Goal: Find specific page/section: Find specific page/section

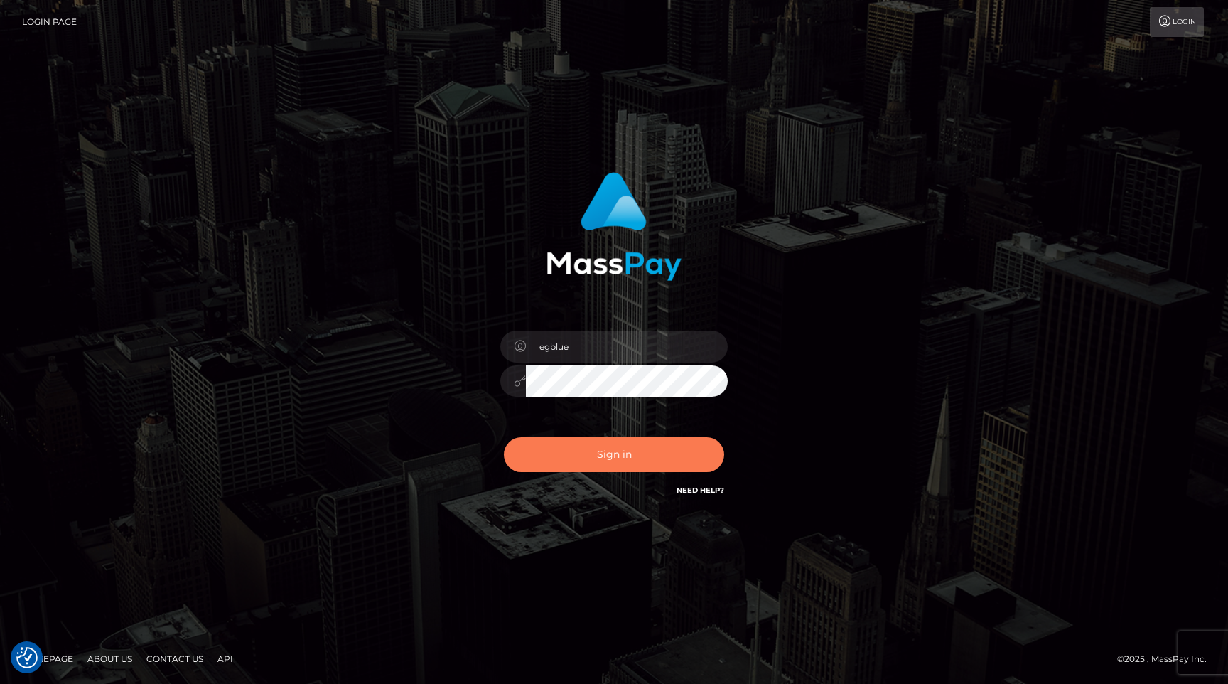
click at [632, 460] on button "Sign in" at bounding box center [614, 454] width 220 height 35
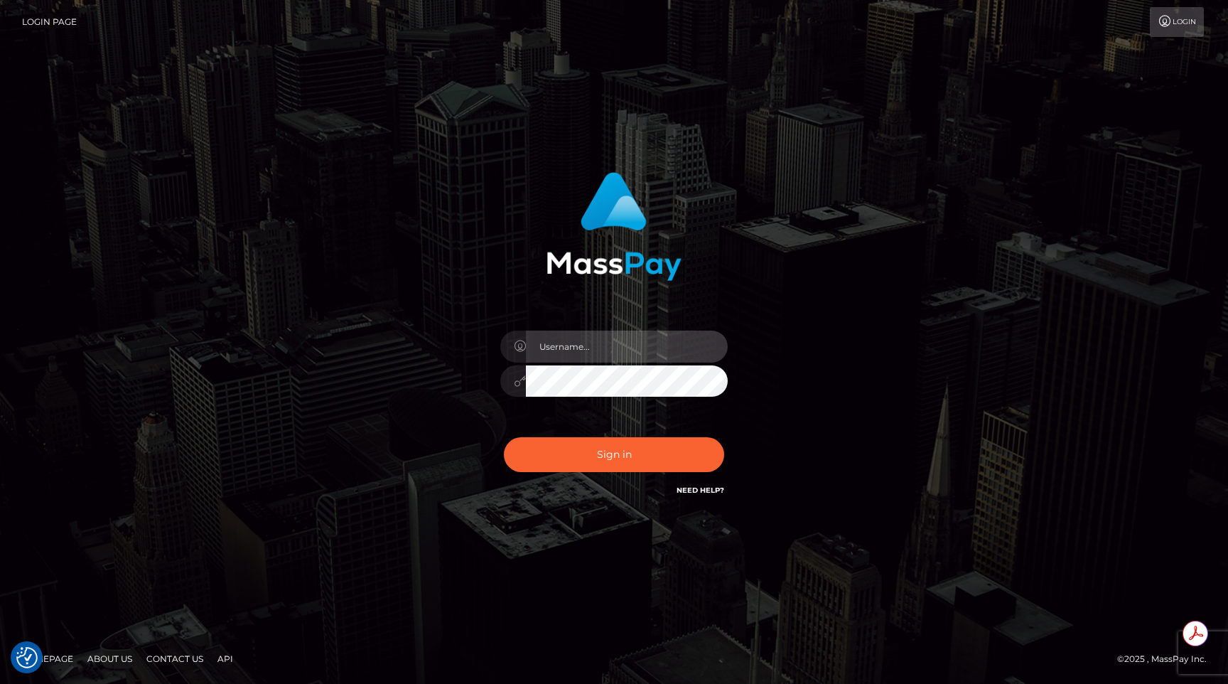
type input "egblue"
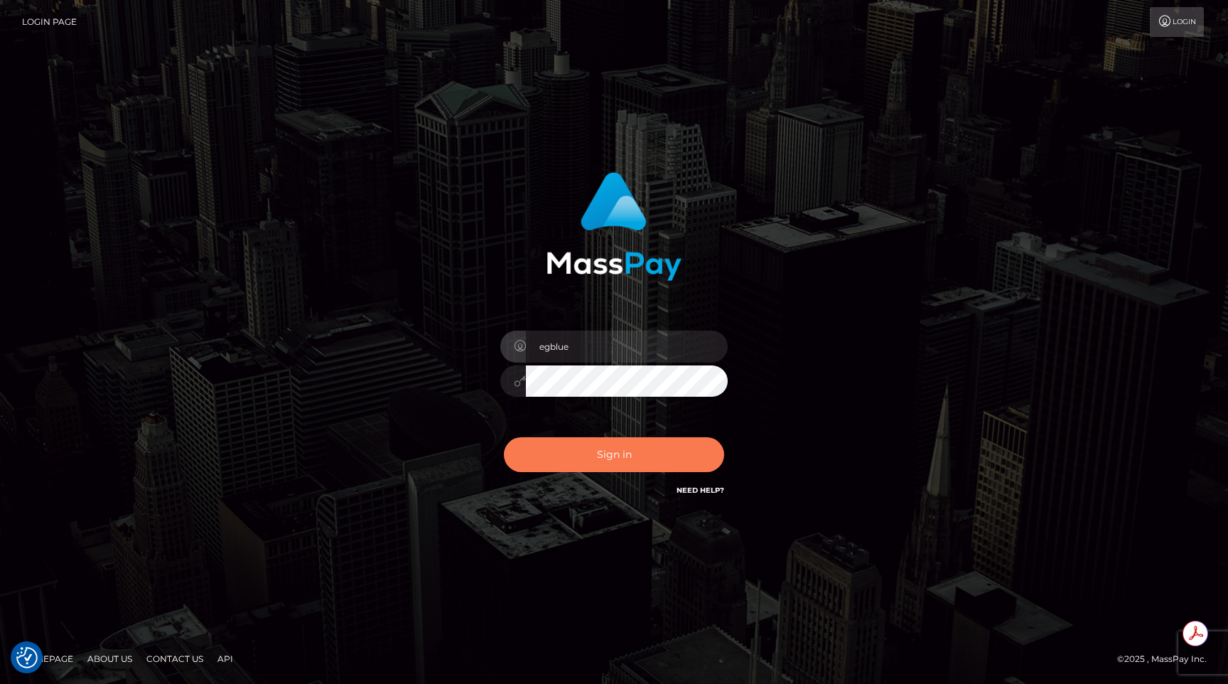
click at [625, 457] on button "Sign in" at bounding box center [614, 454] width 220 height 35
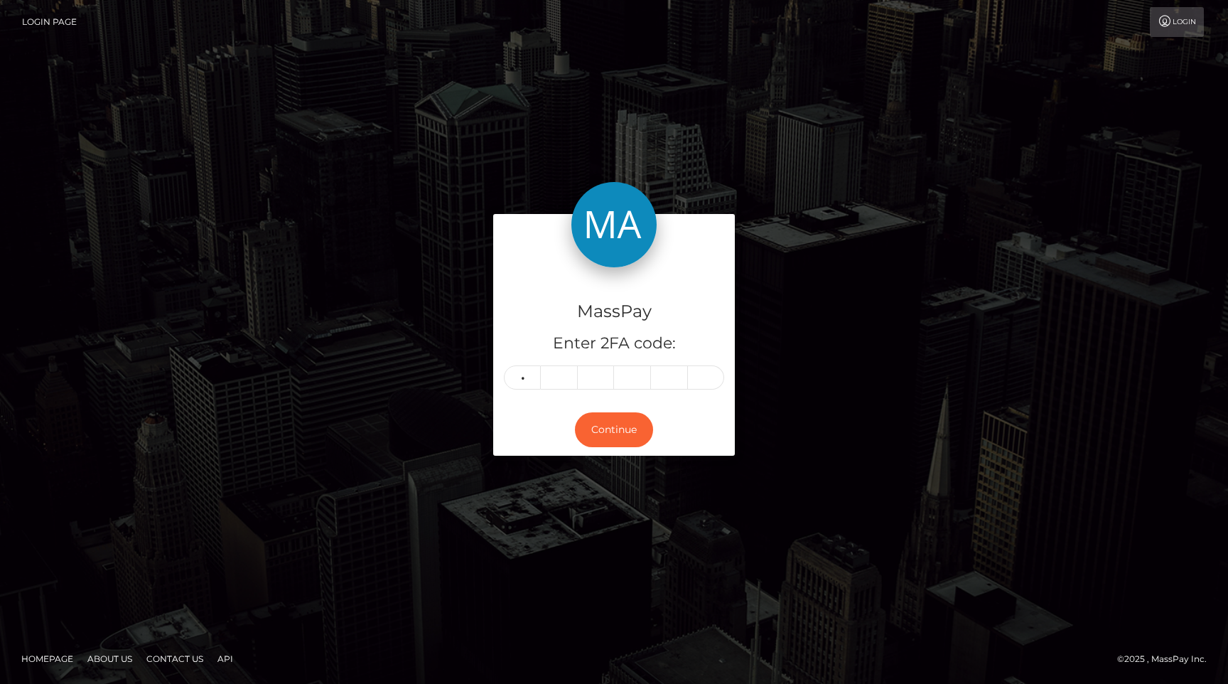
type input "3"
type input "1"
type input "9"
type input "3"
type input "8"
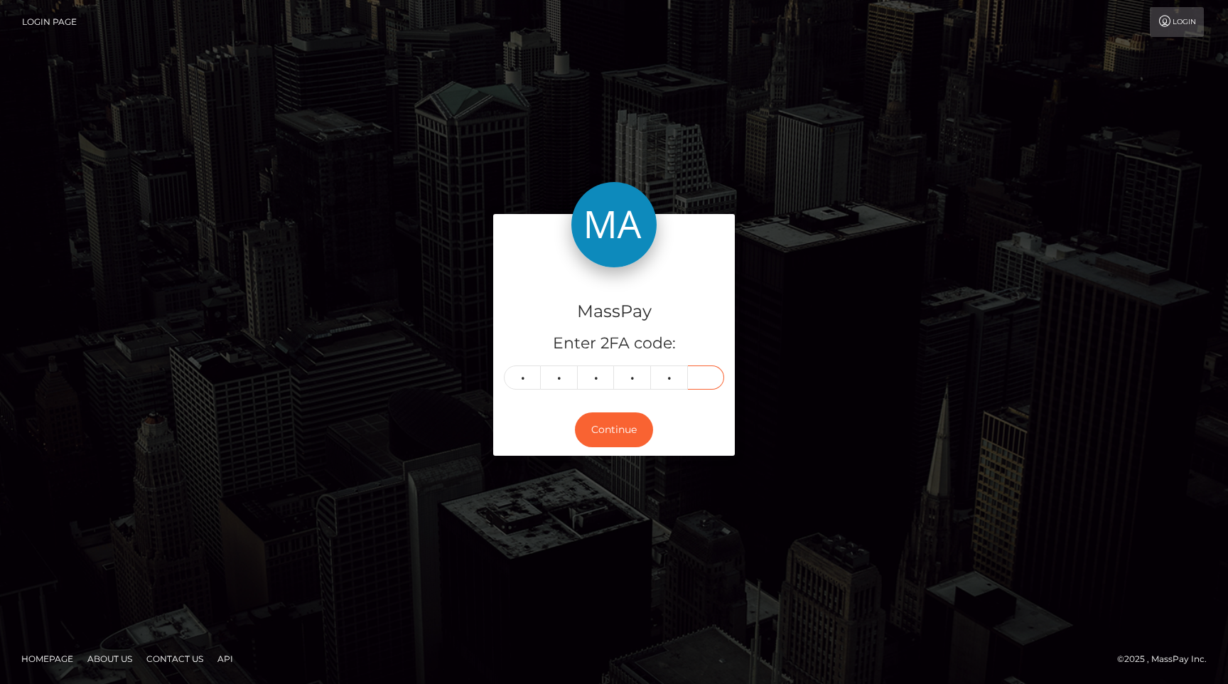
type input "2"
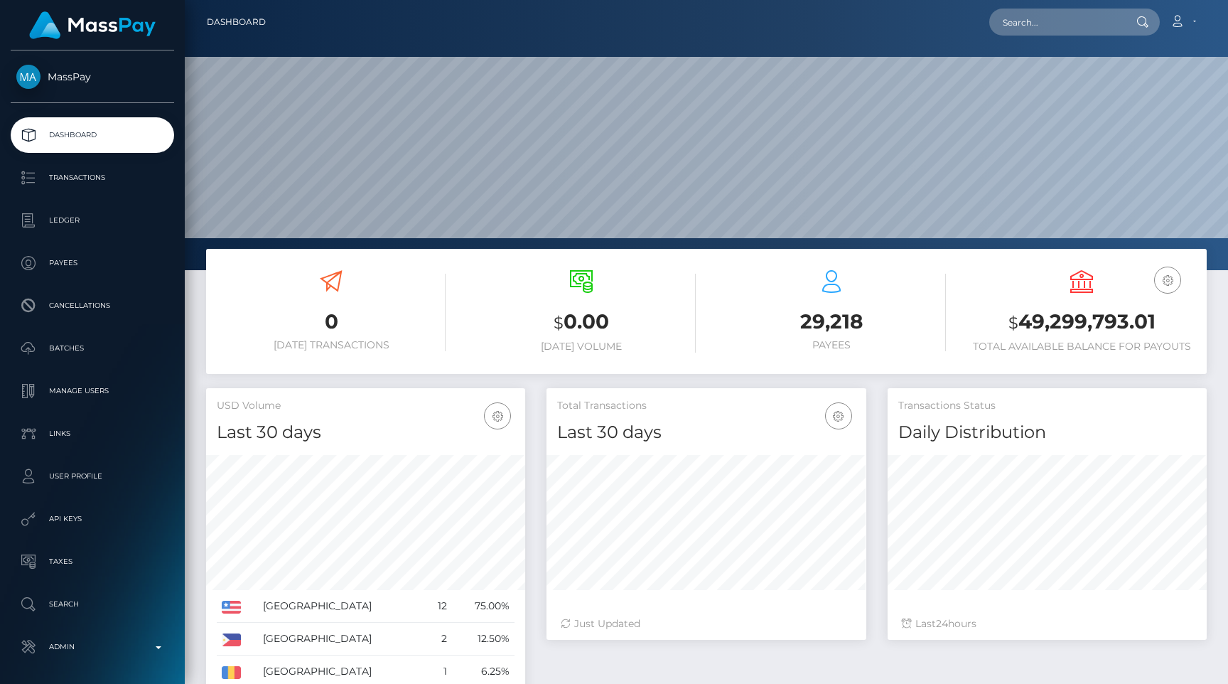
scroll to position [252, 319]
click at [1096, 24] on input "text" at bounding box center [1057, 22] width 134 height 27
paste input "5d7b34b7-6764-11f0-a026-06178c1a380f"
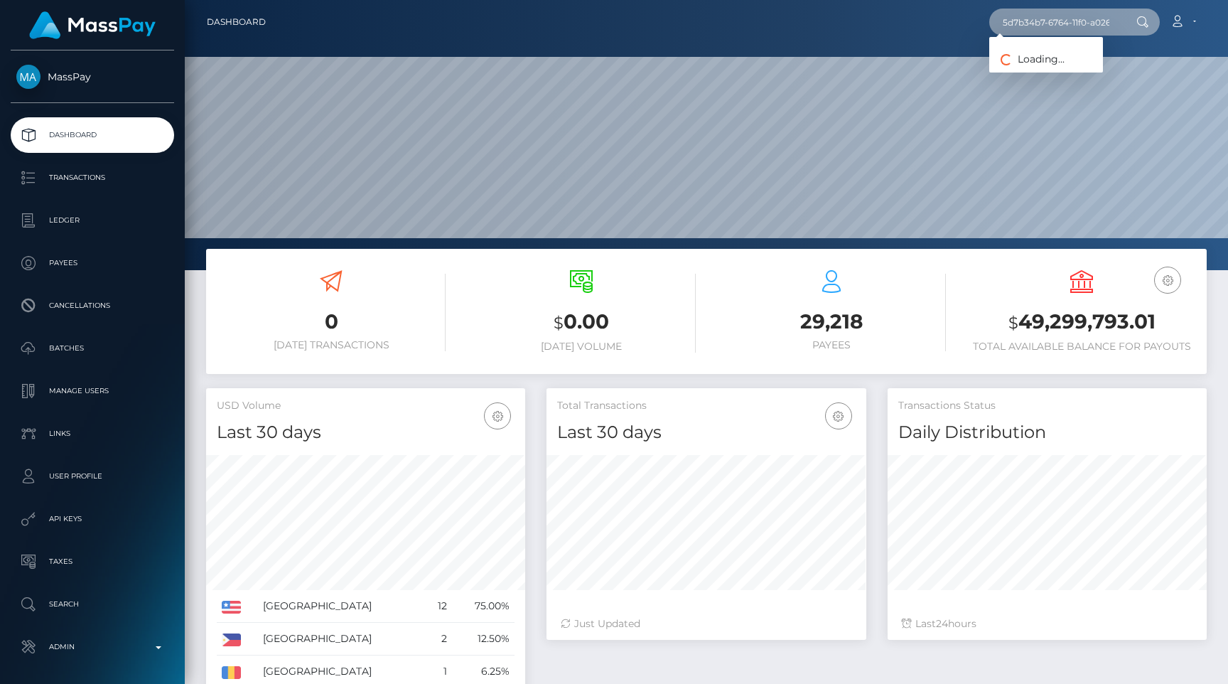
scroll to position [0, 69]
type input "5d7b34b7-6764-11f0-a026-06178c1a380f"
click at [1047, 72] on link "AllDayFBA" at bounding box center [1047, 73] width 114 height 26
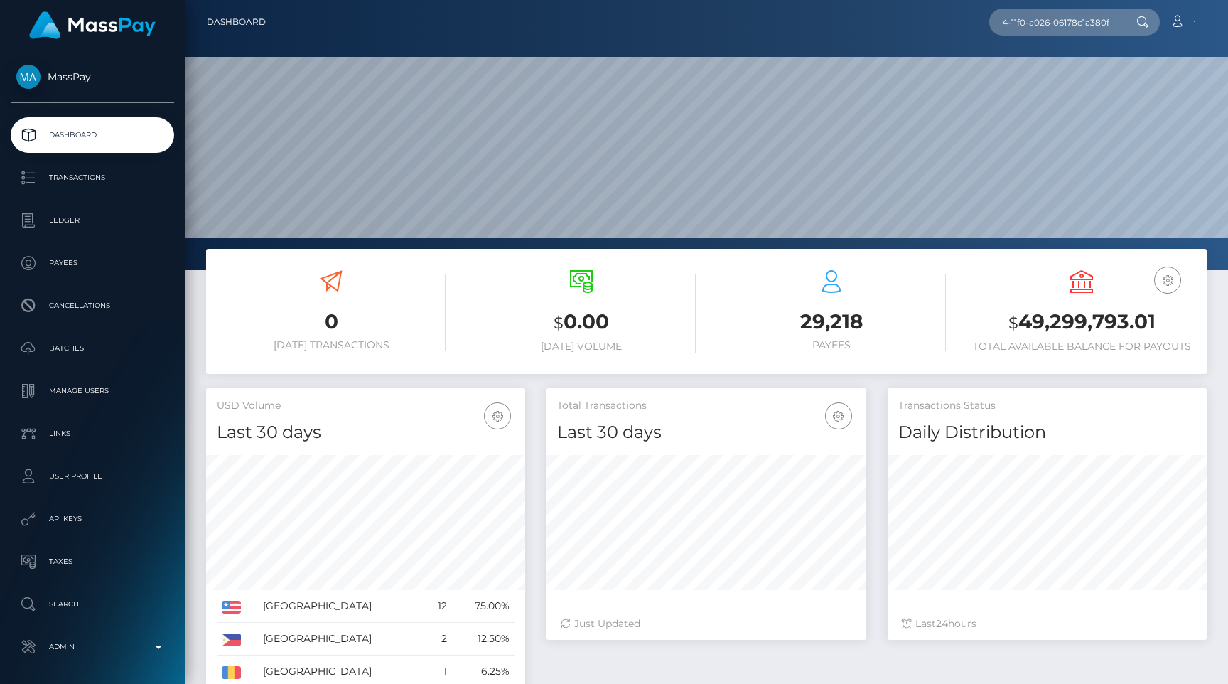
scroll to position [0, 0]
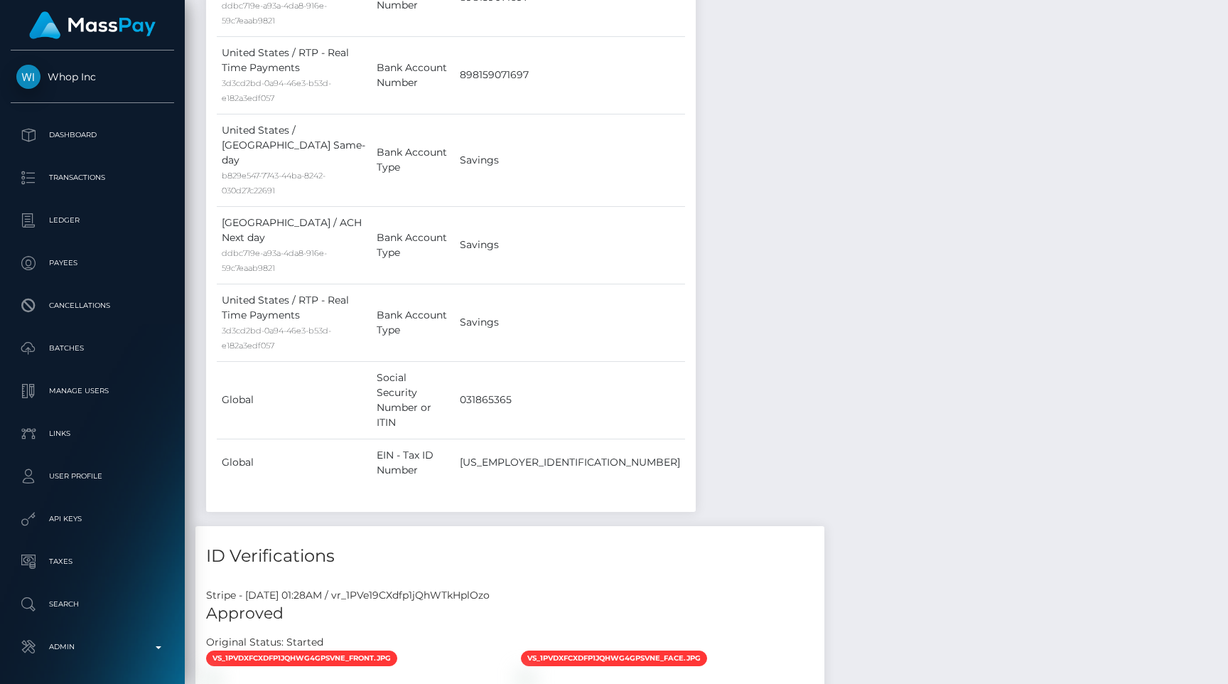
scroll to position [171, 319]
